Goal: Entertainment & Leisure: Consume media (video, audio)

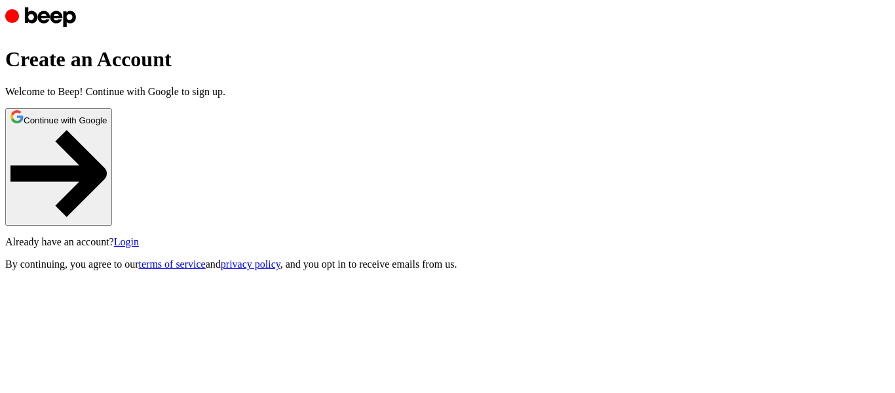
click at [112, 225] on button "Continue with Google" at bounding box center [58, 166] width 107 height 117
